Goal: Task Accomplishment & Management: Manage account settings

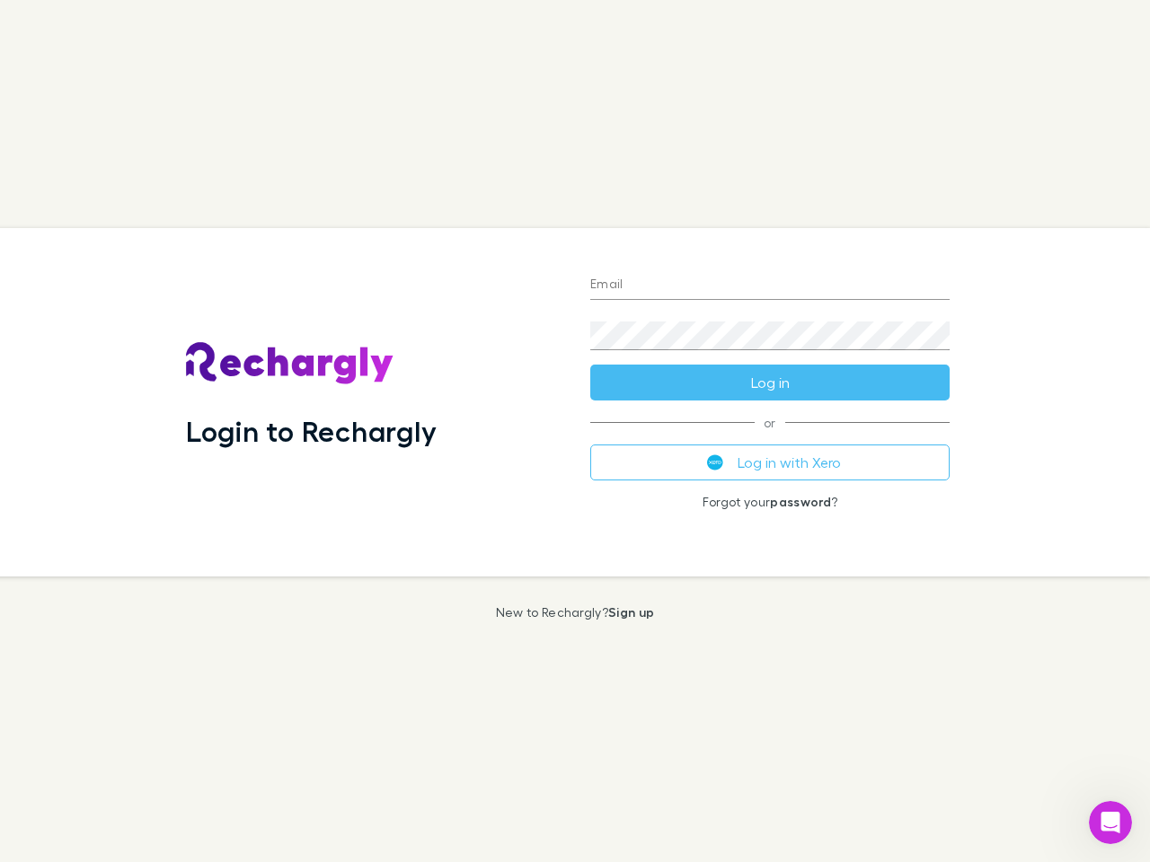
click at [575, 431] on div "Login to Rechargly" at bounding box center [374, 402] width 404 height 349
click at [770, 286] on input "Email" at bounding box center [769, 285] width 359 height 29
click at [770, 383] on button "Log in" at bounding box center [769, 383] width 359 height 36
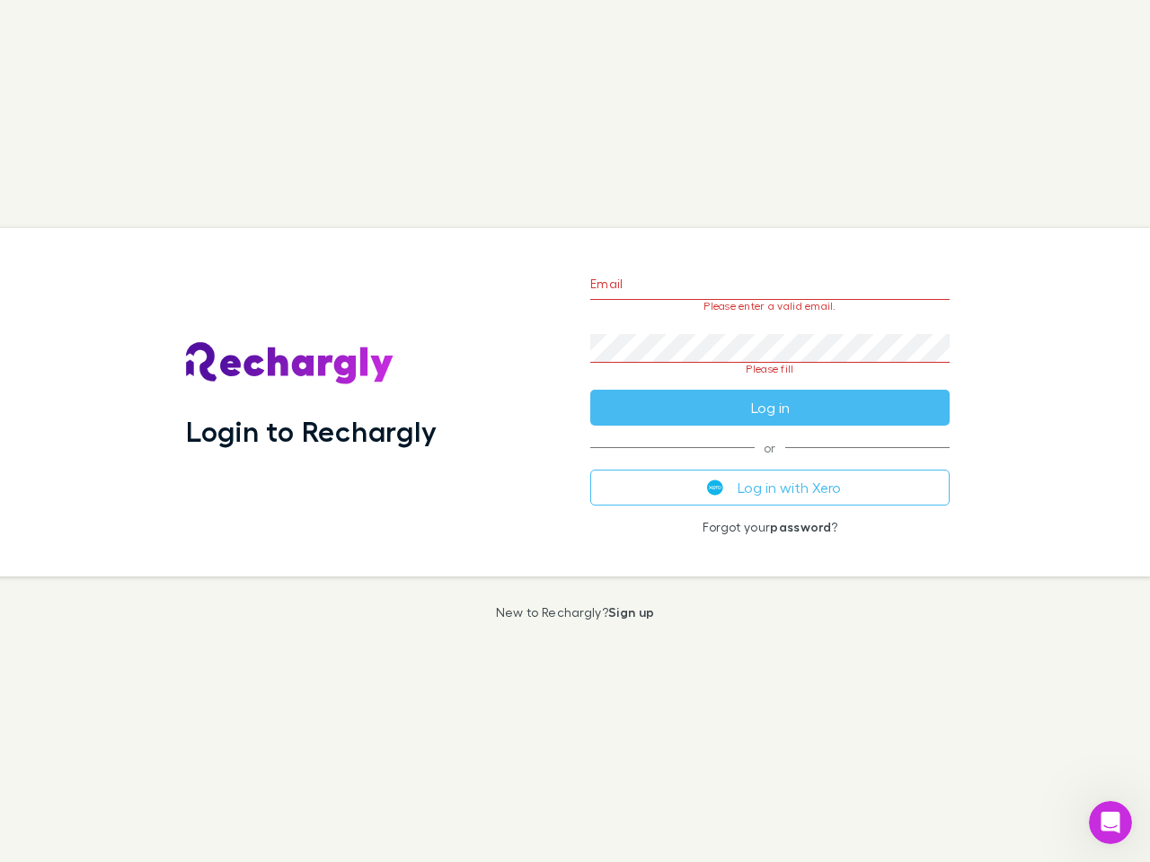
click at [770, 463] on div "Email Please enter a valid email. Password Please fill Log in or Log in with Xe…" at bounding box center [770, 402] width 388 height 349
click at [1110, 823] on icon "Open Intercom Messenger" at bounding box center [1111, 824] width 30 height 30
